Goal: Information Seeking & Learning: Learn about a topic

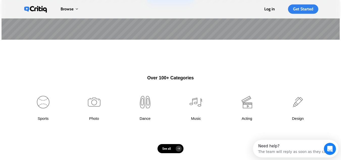
click at [291, 105] on link at bounding box center [298, 111] width 41 height 46
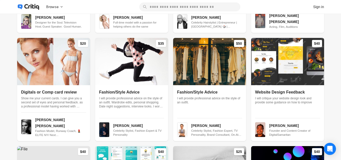
scroll to position [227, 0]
